Goal: Transaction & Acquisition: Obtain resource

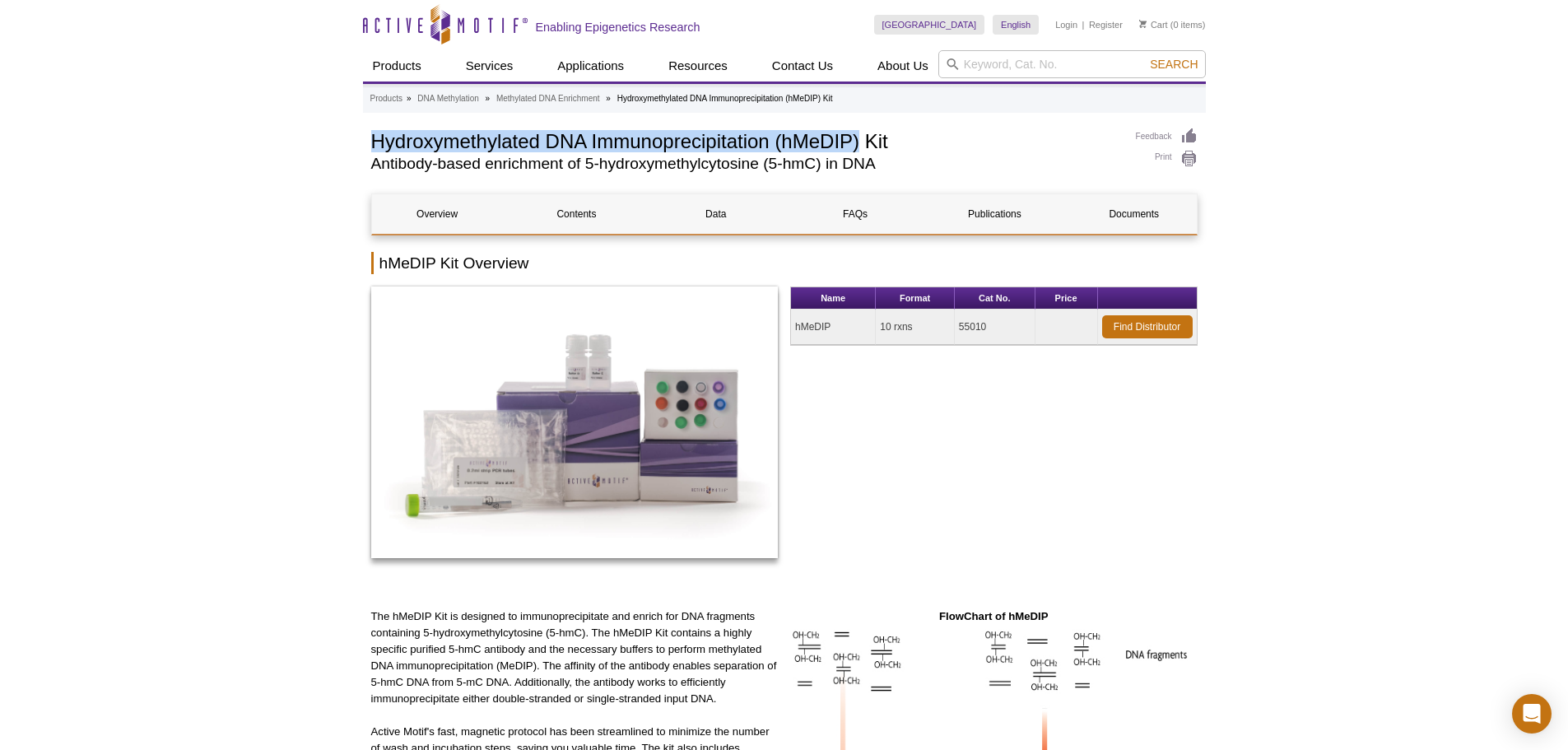
drag, startPoint x: 374, startPoint y: 161, endPoint x: 857, endPoint y: 148, distance: 483.2
click at [857, 148] on h1 "Hydroxymethylated DNA Immunoprecipitation (hMeDIP) Kit" at bounding box center [745, 140] width 748 height 25
copy h1 "Hydroxymethylated DNA Immunoprecipitation (hMeDIP)"
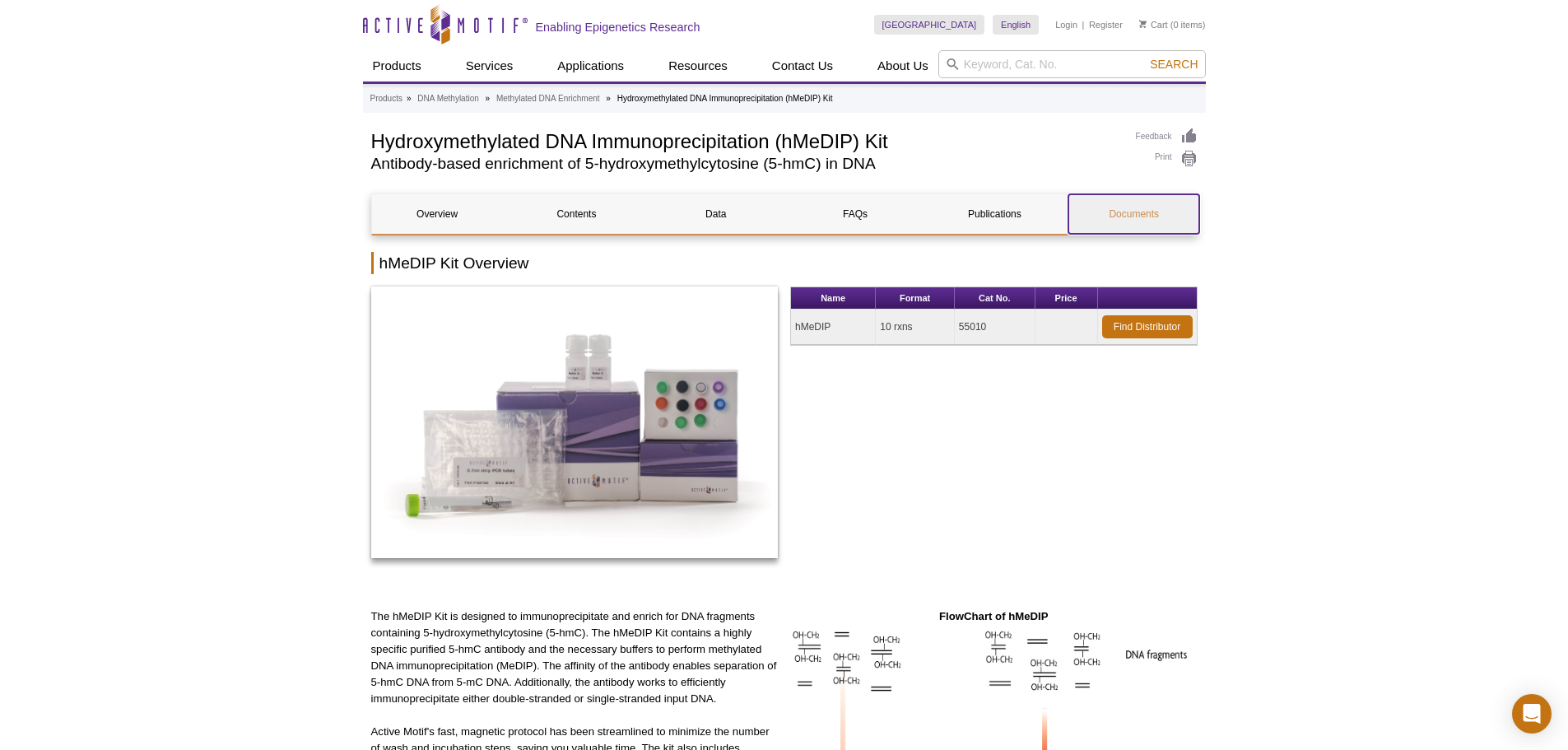
click at [1110, 218] on link "Documents" at bounding box center [1133, 214] width 131 height 39
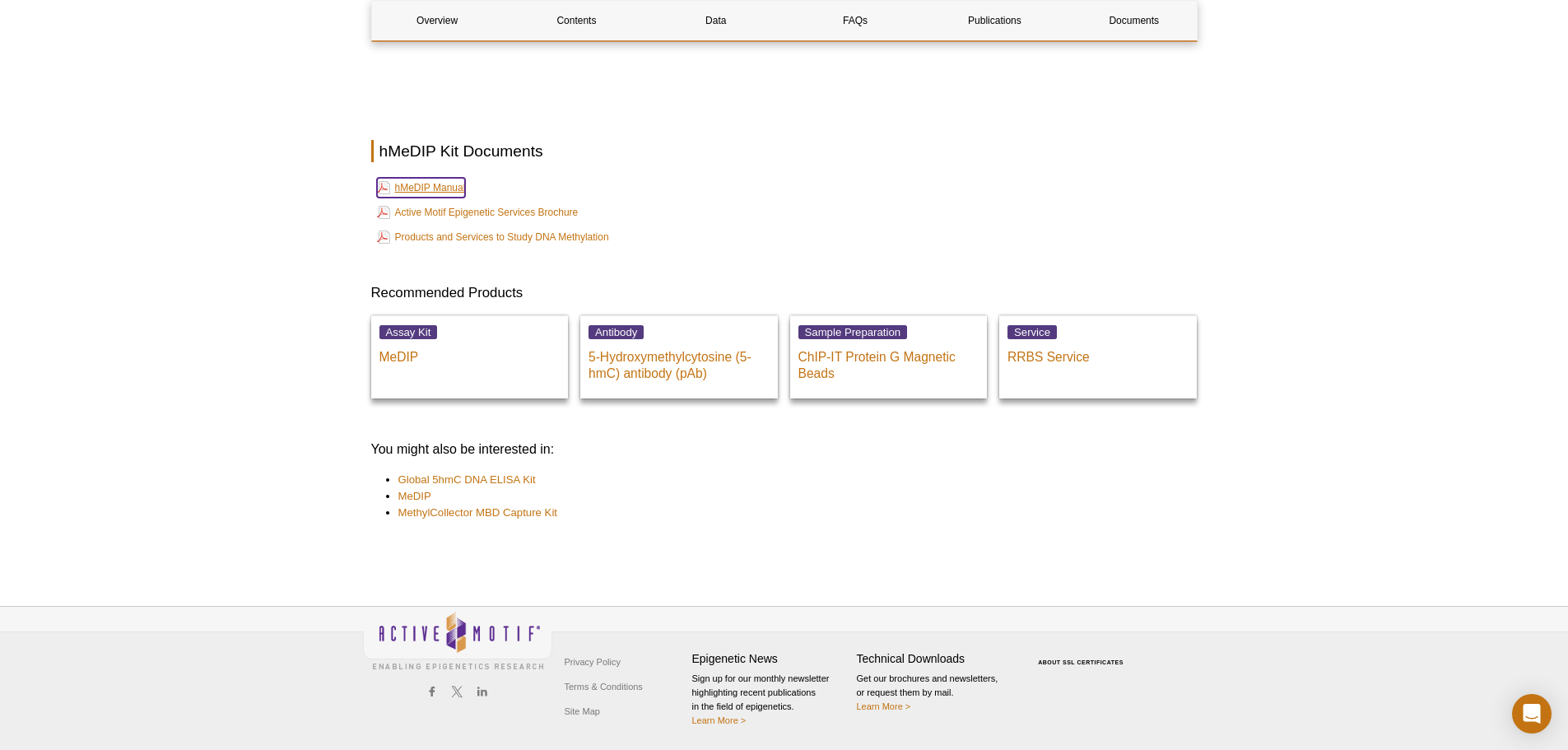
click at [441, 183] on link "hMeDIP Manual" at bounding box center [421, 188] width 89 height 20
